Goal: Obtain resource: Obtain resource

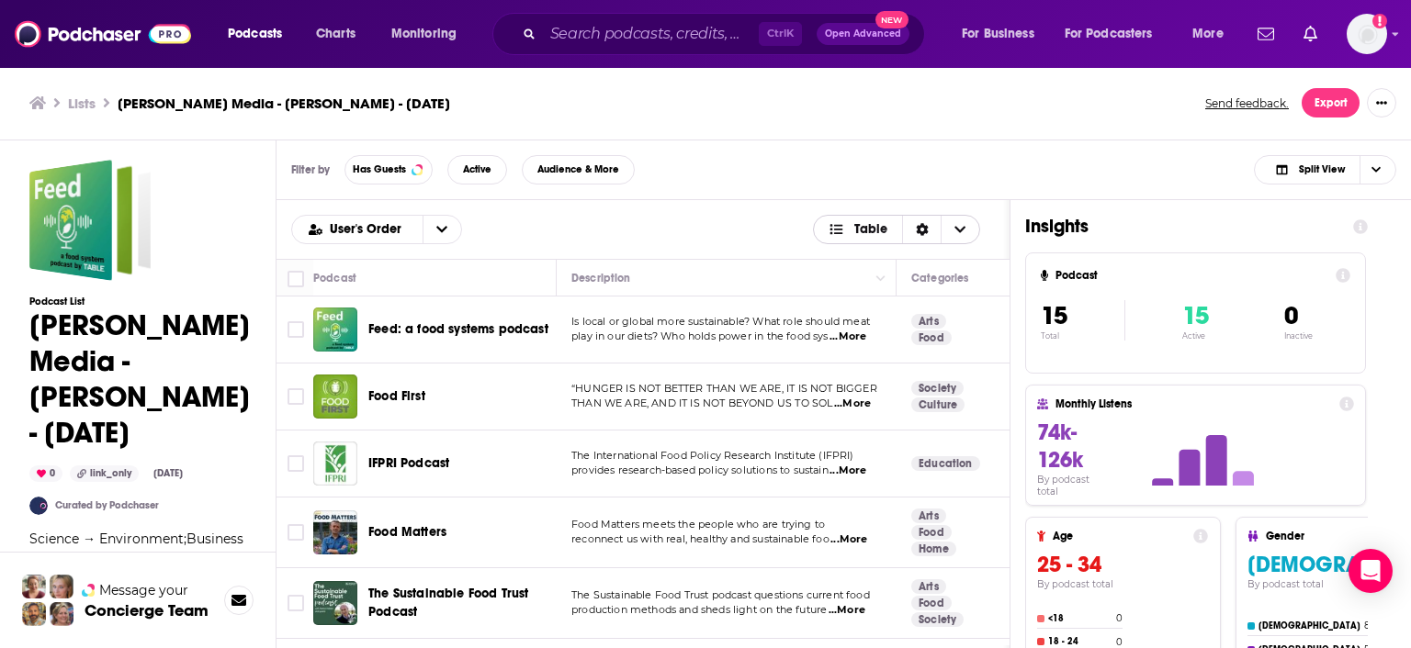
click at [953, 230] on span "Choose View" at bounding box center [959, 230] width 39 height 28
click at [1017, 171] on div "Filter by Has Guests Active Audience & More Split View" at bounding box center [843, 171] width 1134 height 60
click at [1332, 101] on button "Export" at bounding box center [1330, 102] width 58 height 29
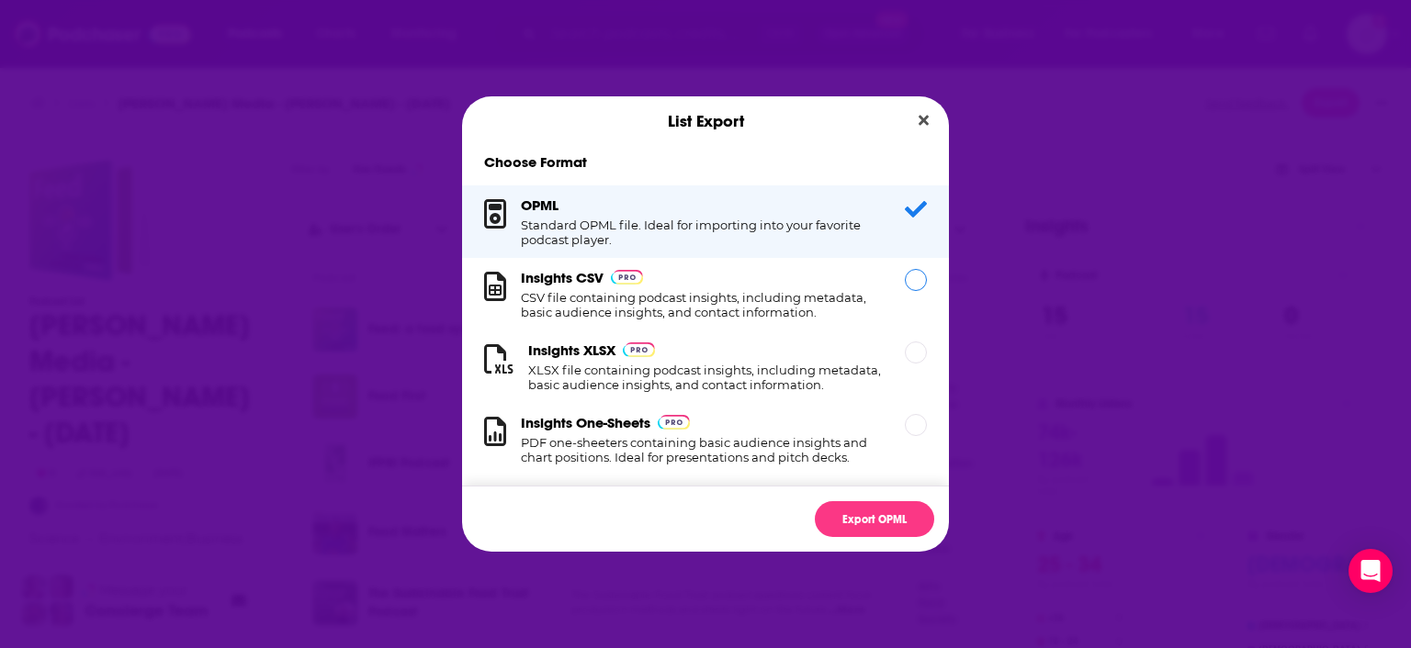
click at [651, 301] on h1 "CSV file containing podcast insights, including metadata, basic audience insigh…" at bounding box center [702, 304] width 362 height 29
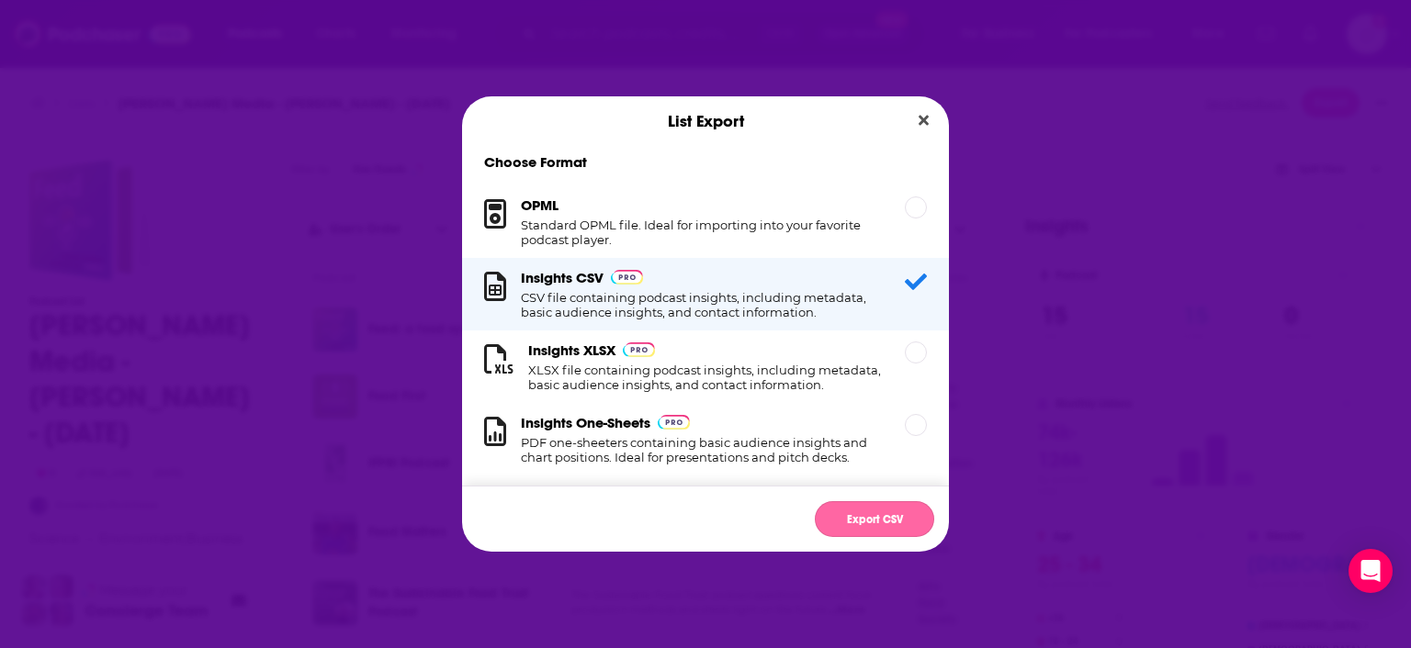
click at [858, 520] on button "Export CSV" at bounding box center [874, 519] width 119 height 36
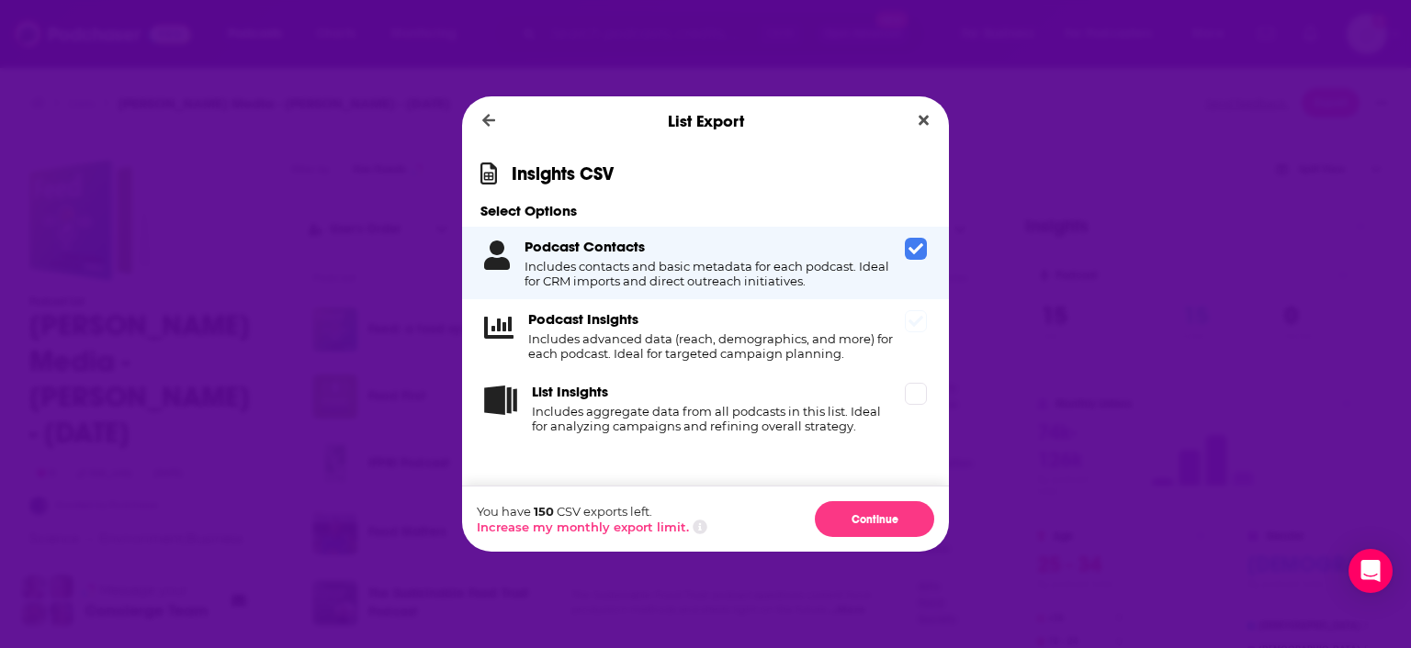
click at [624, 328] on h3 "Podcast Insights" at bounding box center [583, 318] width 110 height 17
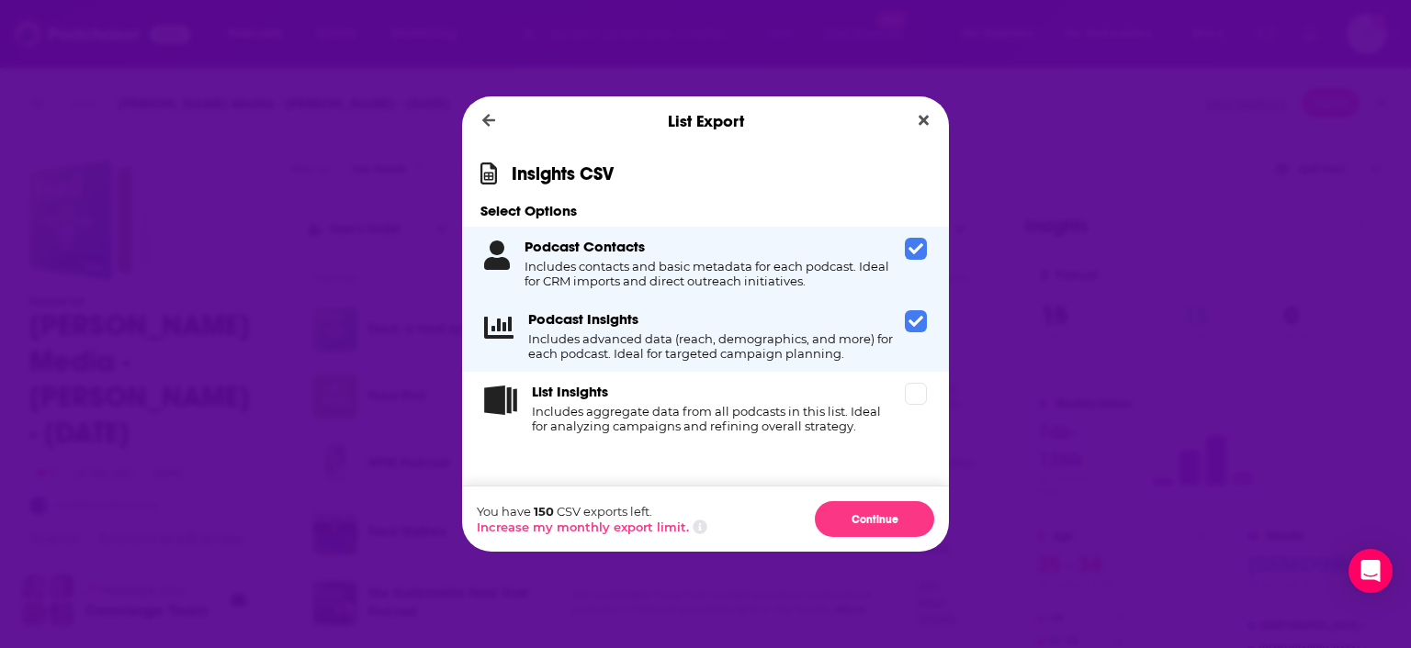
click at [1040, 424] on div "List Export Insights CSV Select Options Podcast Contacts Includes contacts and …" at bounding box center [705, 324] width 1411 height 648
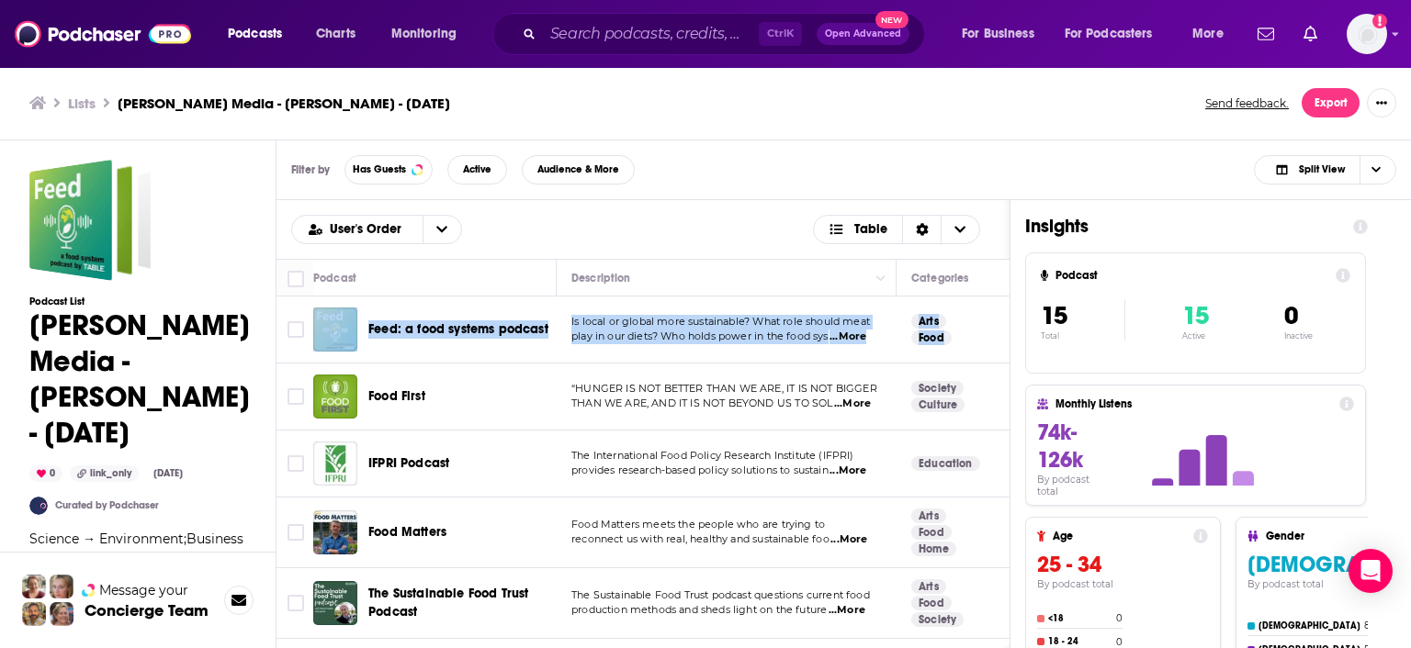
drag, startPoint x: 961, startPoint y: 619, endPoint x: 307, endPoint y: 305, distance: 726.2
copy tr "Feed: a food systems podcast Is local or global more sustainable? What role sho…"
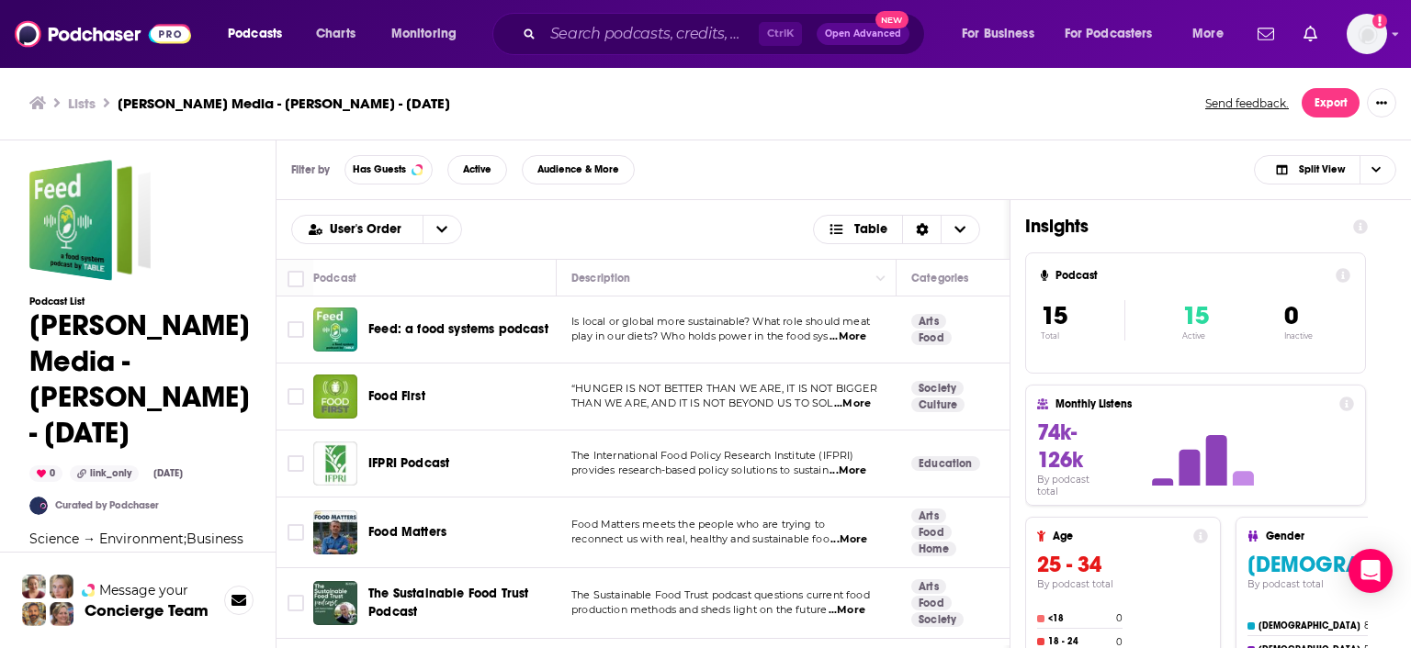
click at [648, 219] on div "User's Order Table" at bounding box center [642, 229] width 703 height 29
click at [964, 233] on icon "Choose View" at bounding box center [959, 229] width 11 height 13
click at [767, 180] on div "Filter by Has Guests Active Audience & More Split View" at bounding box center [843, 171] width 1134 height 60
click at [863, 335] on span "...More" at bounding box center [847, 337] width 37 height 15
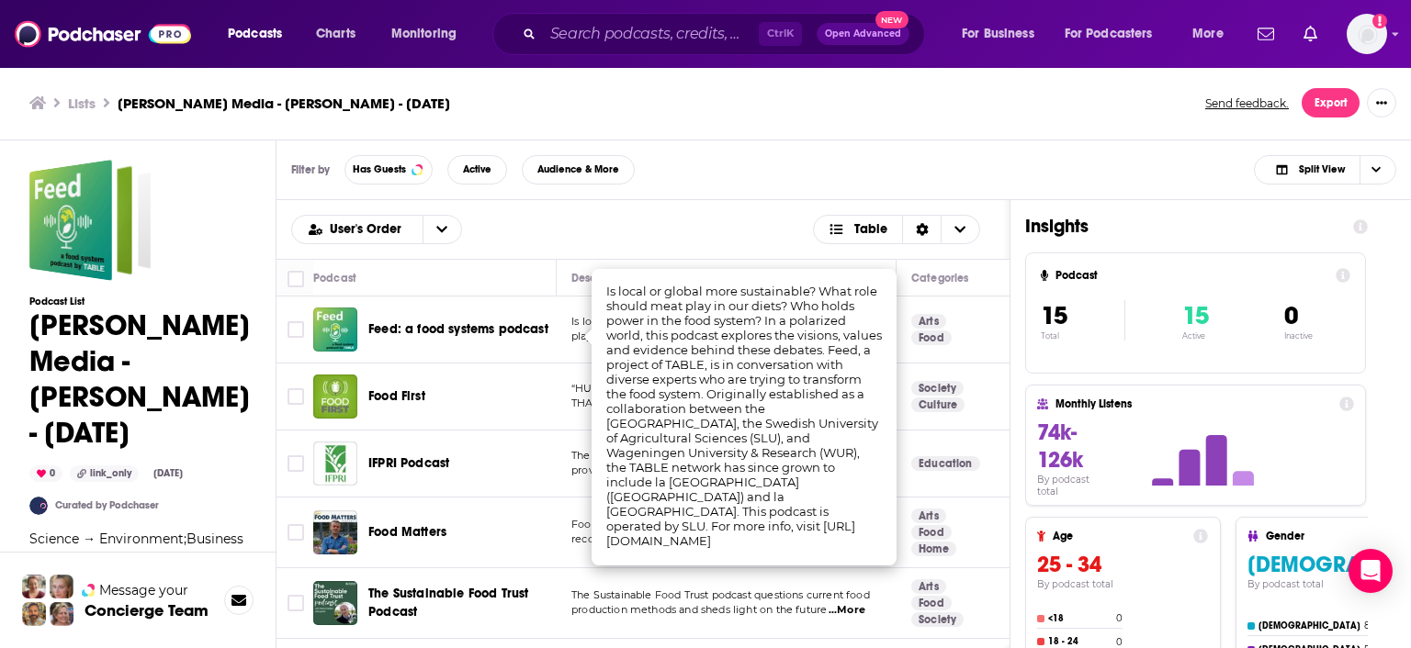
click at [739, 186] on div "Filter by Has Guests Active Audience & More Split View" at bounding box center [843, 171] width 1134 height 60
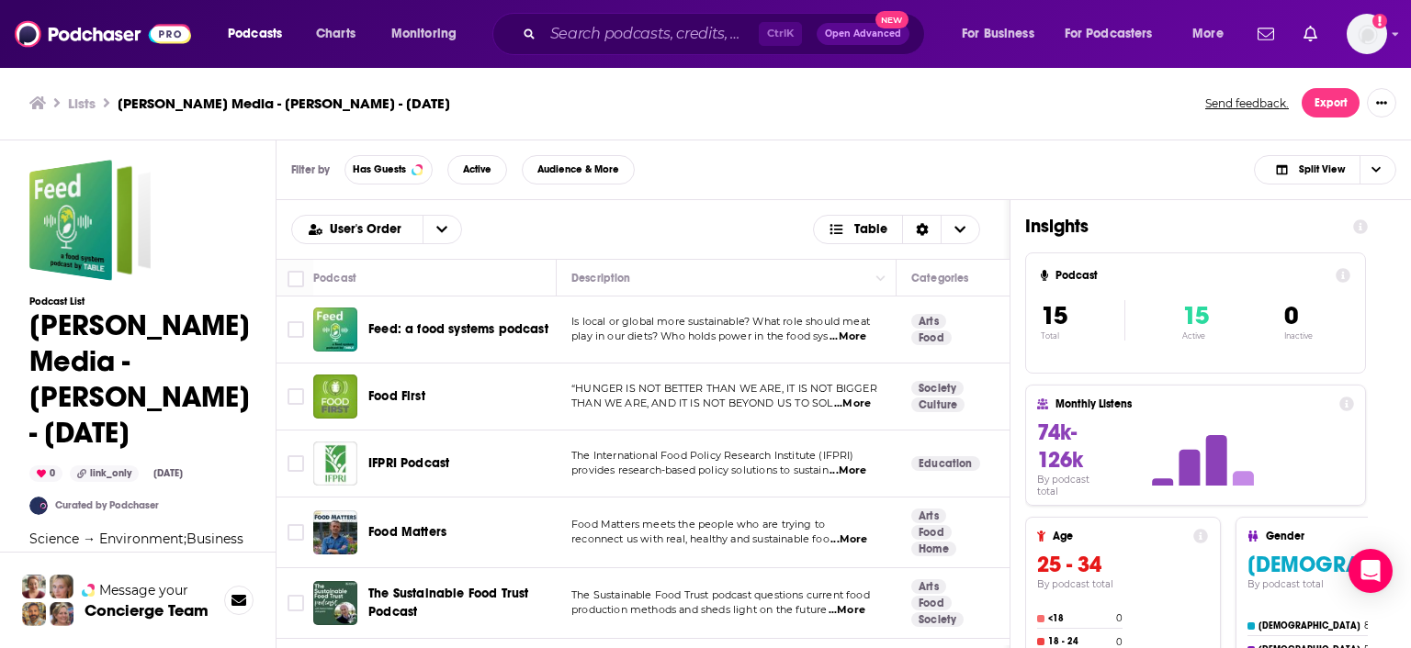
click at [594, 332] on span "play in our diets? Who holds power in the food sys" at bounding box center [699, 336] width 257 height 13
